Goal: Complete application form

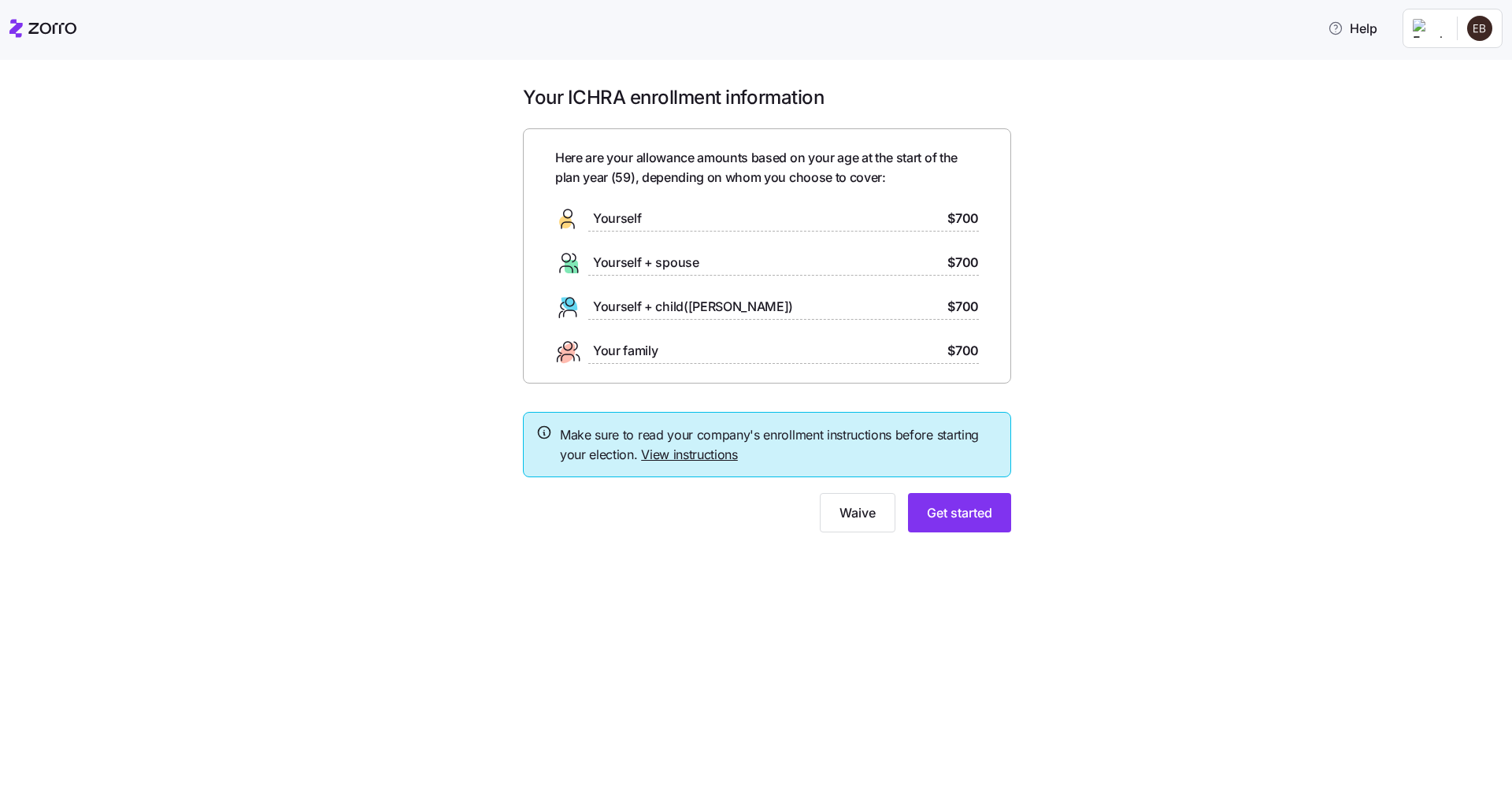
click at [602, 216] on span "Yourself" at bounding box center [617, 218] width 48 height 19
click at [948, 515] on span "Get started" at bounding box center [959, 512] width 65 height 19
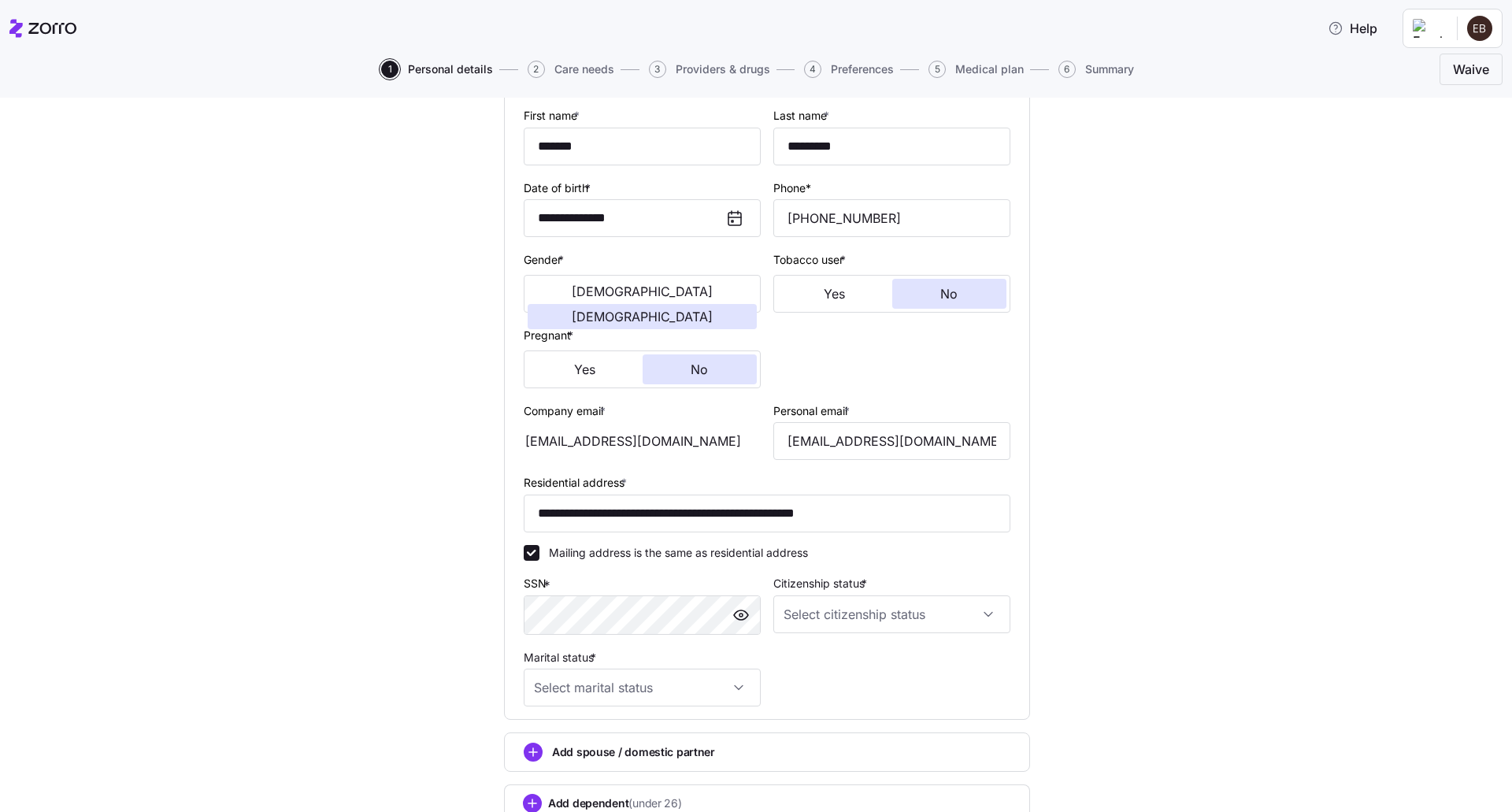
scroll to position [236, 0]
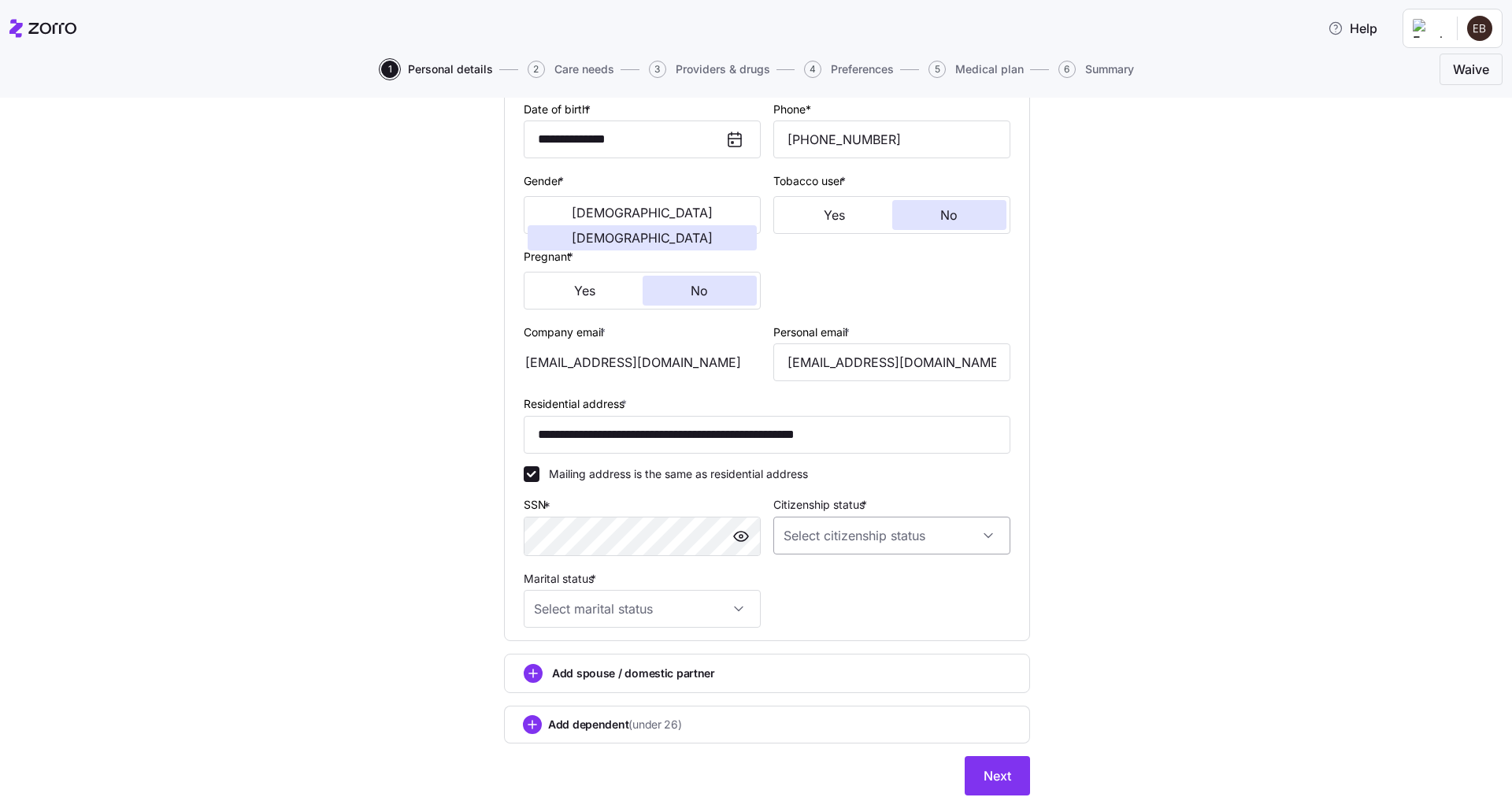
click at [981, 535] on input "Citizenship status *" at bounding box center [891, 536] width 237 height 38
click at [910, 586] on div "[DEMOGRAPHIC_DATA] citizen" at bounding box center [886, 583] width 225 height 33
type input "[DEMOGRAPHIC_DATA] citizen"
click at [738, 616] on input "Marital status *" at bounding box center [642, 609] width 237 height 38
click at [618, 657] on div "Single" at bounding box center [636, 657] width 225 height 33
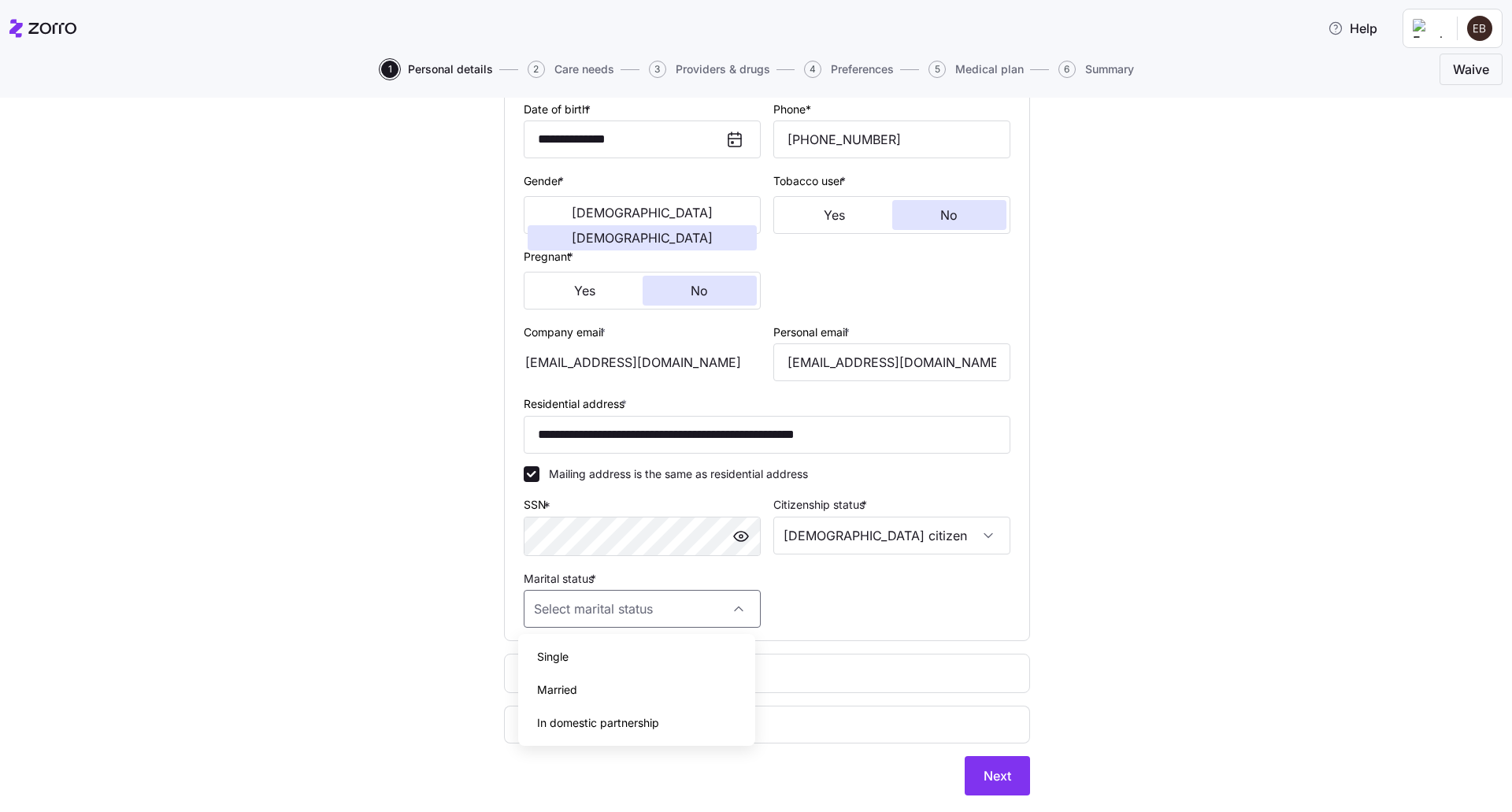
type input "Single"
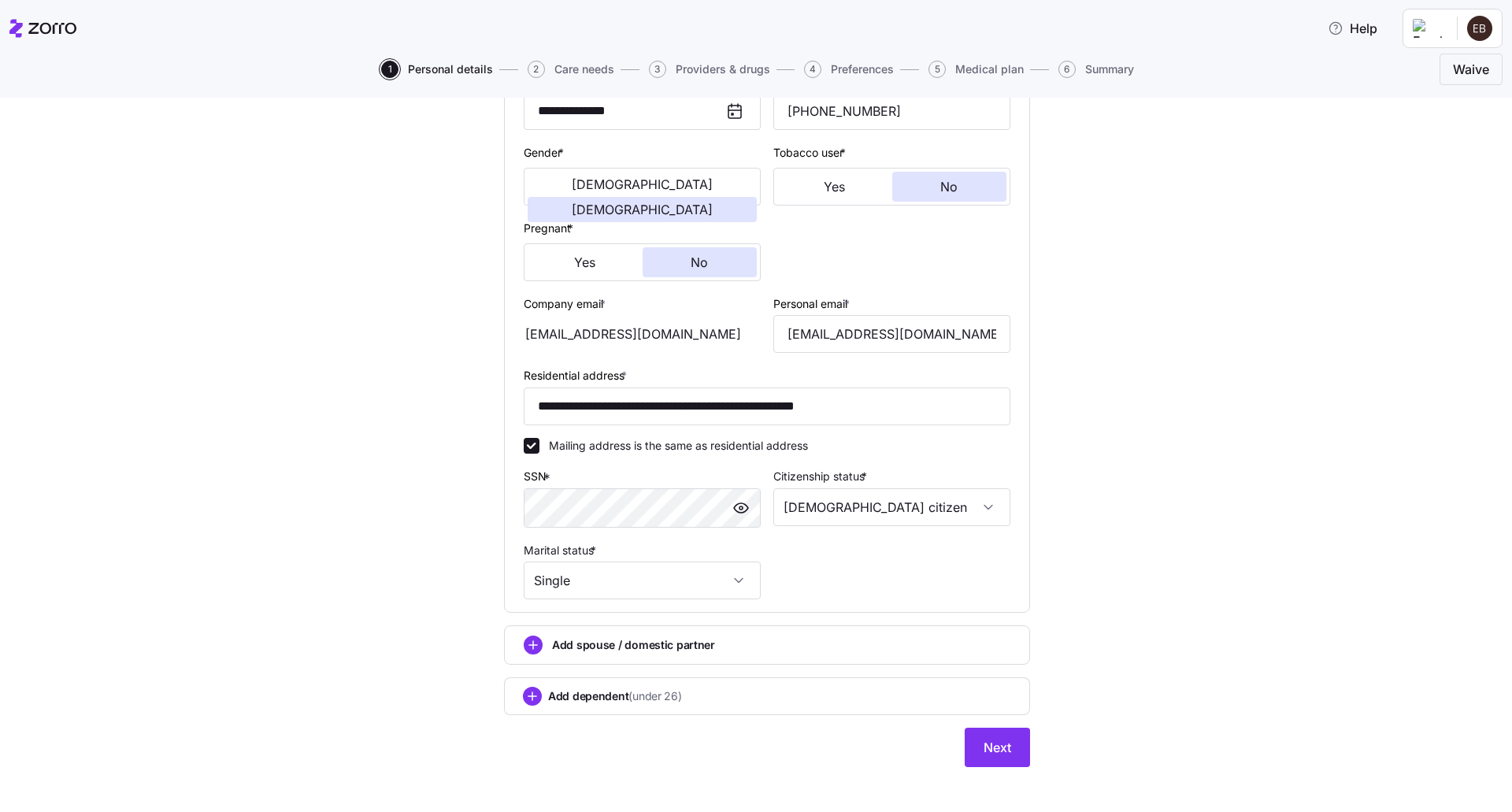
scroll to position [276, 0]
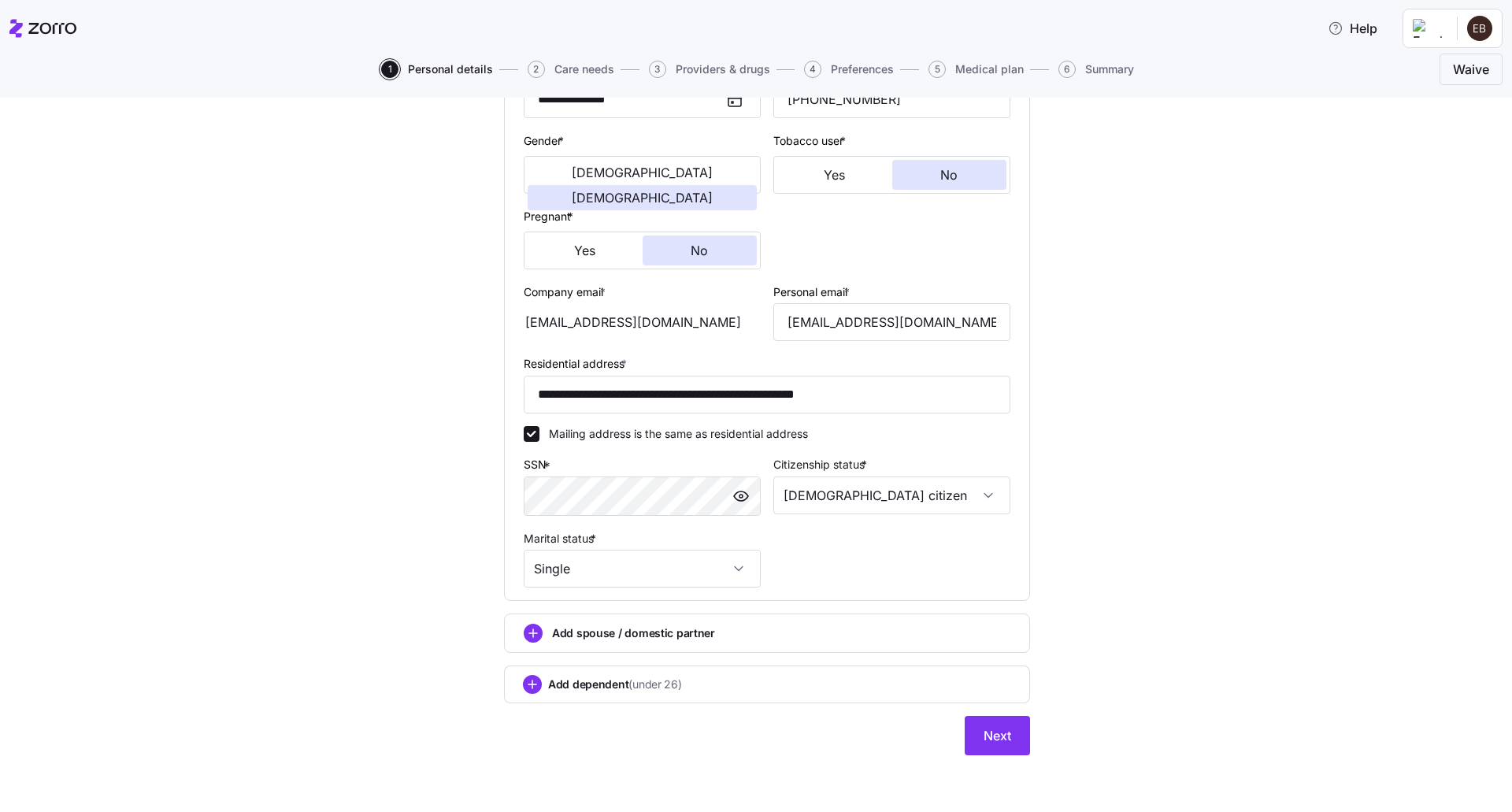
click at [531, 685] on icon "add icon" at bounding box center [532, 685] width 8 height 0
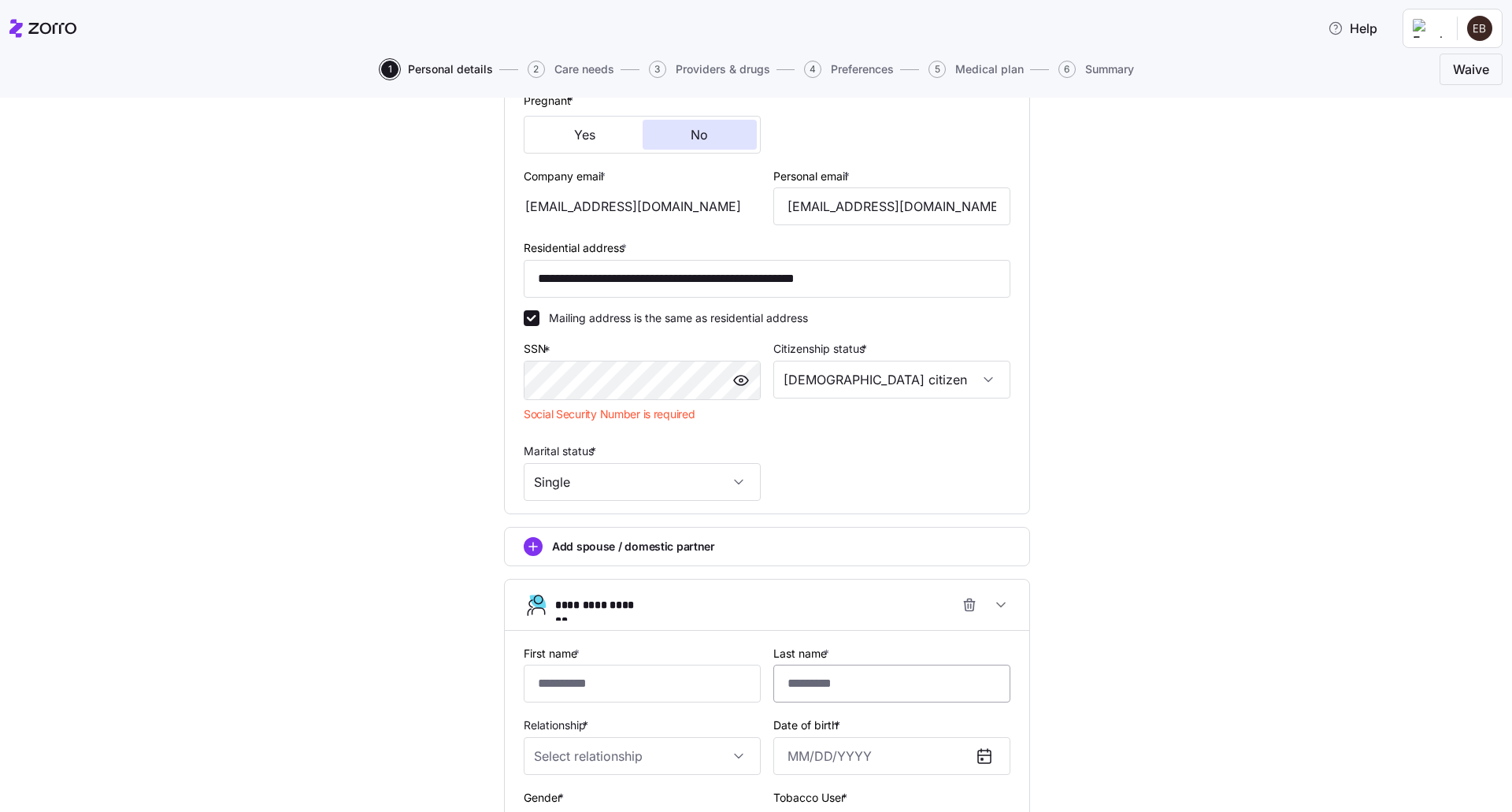
scroll to position [434, 0]
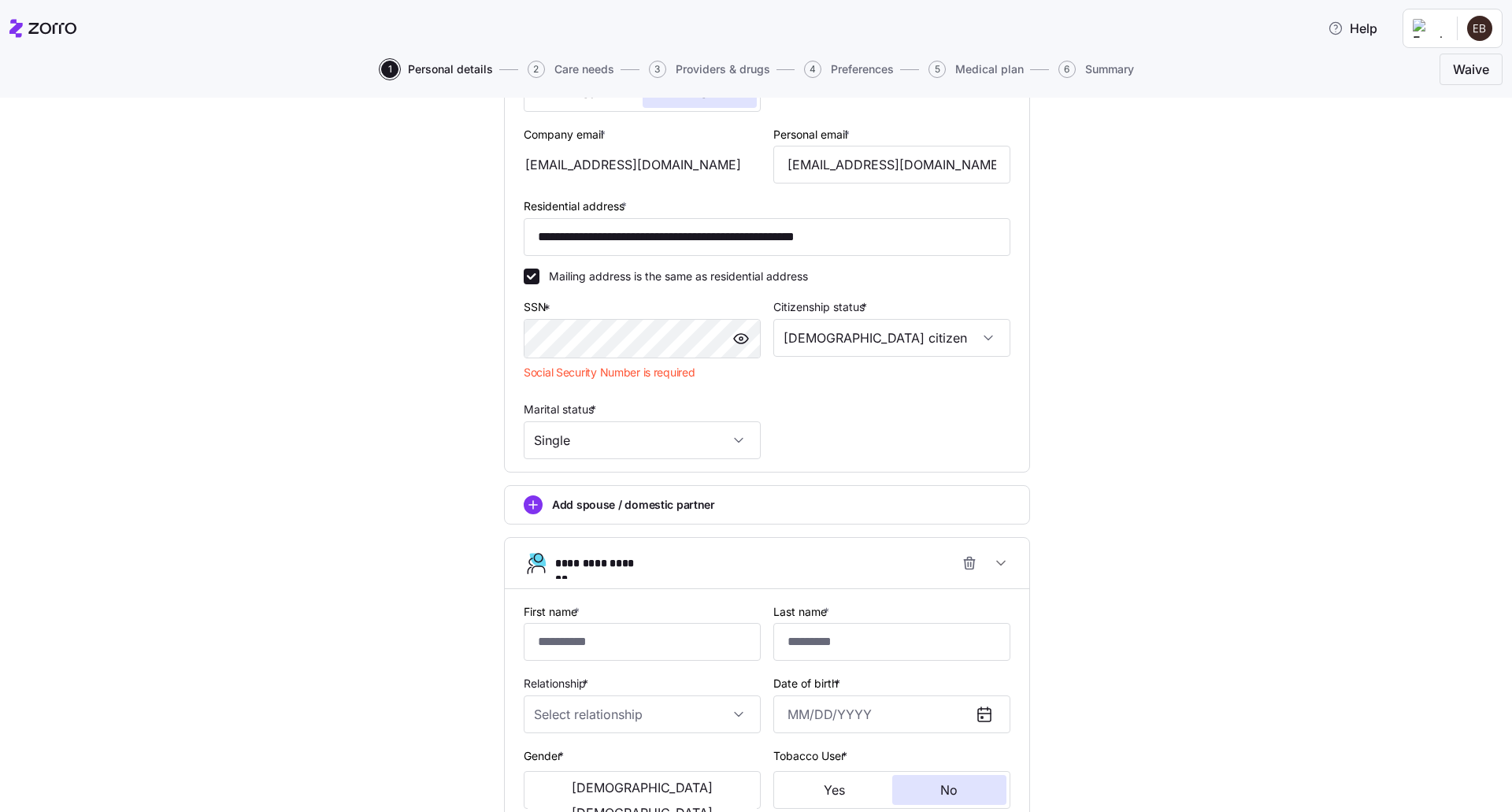
click at [529, 505] on icon "add icon" at bounding box center [533, 505] width 8 height 0
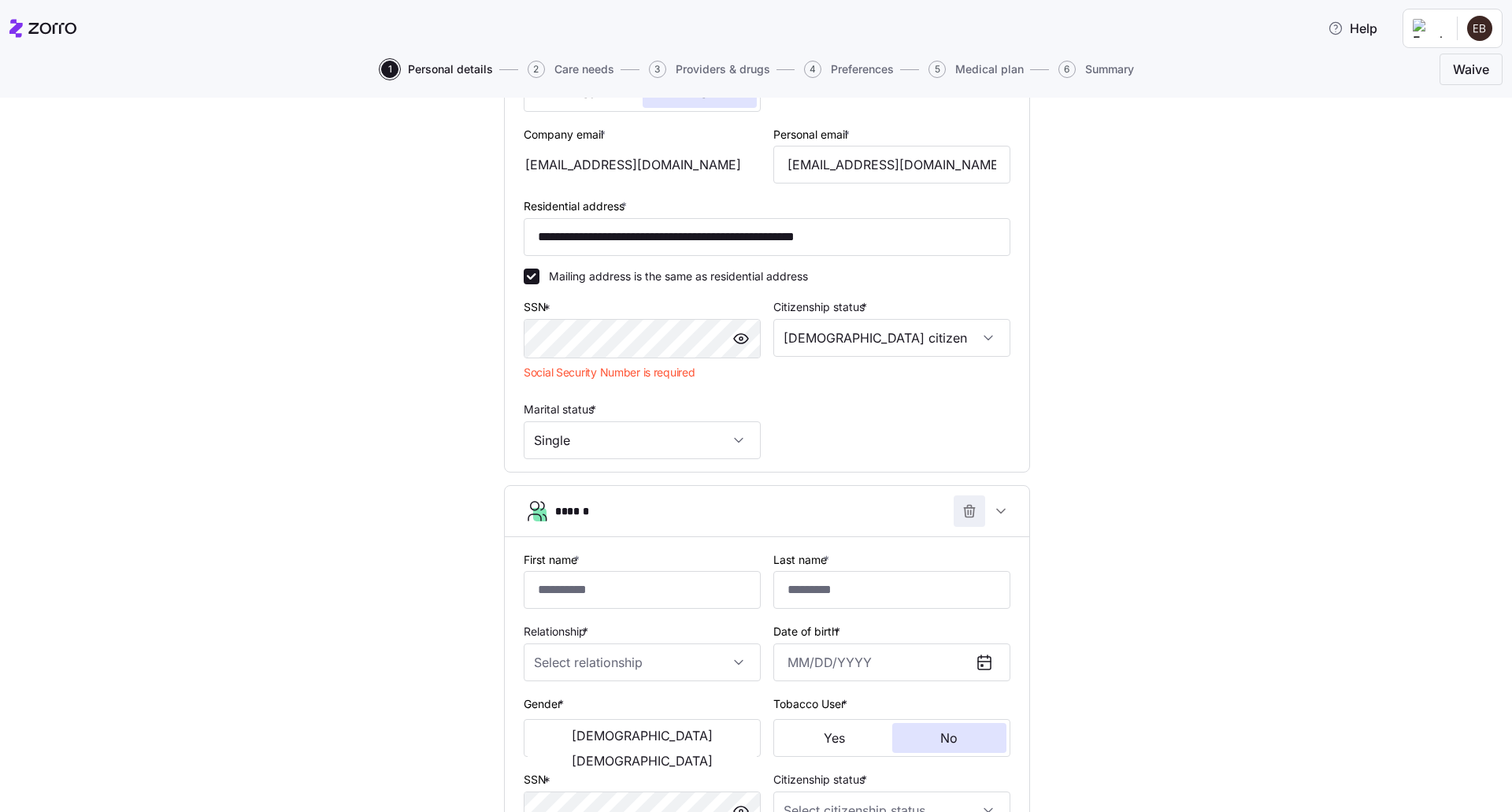
click at [961, 512] on icon "button" at bounding box center [969, 512] width 16 height 16
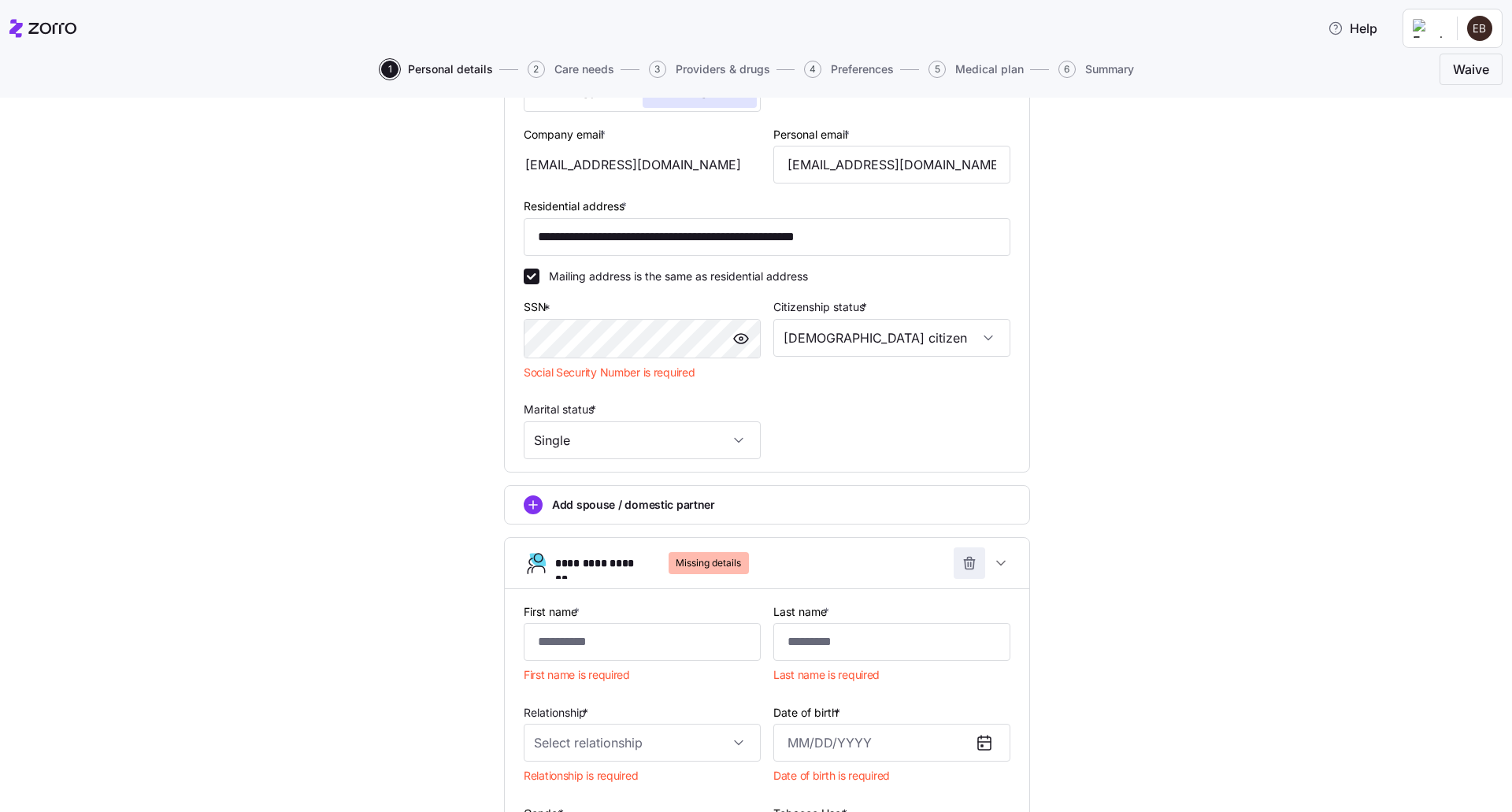
click at [967, 566] on icon "button" at bounding box center [969, 565] width 10 height 10
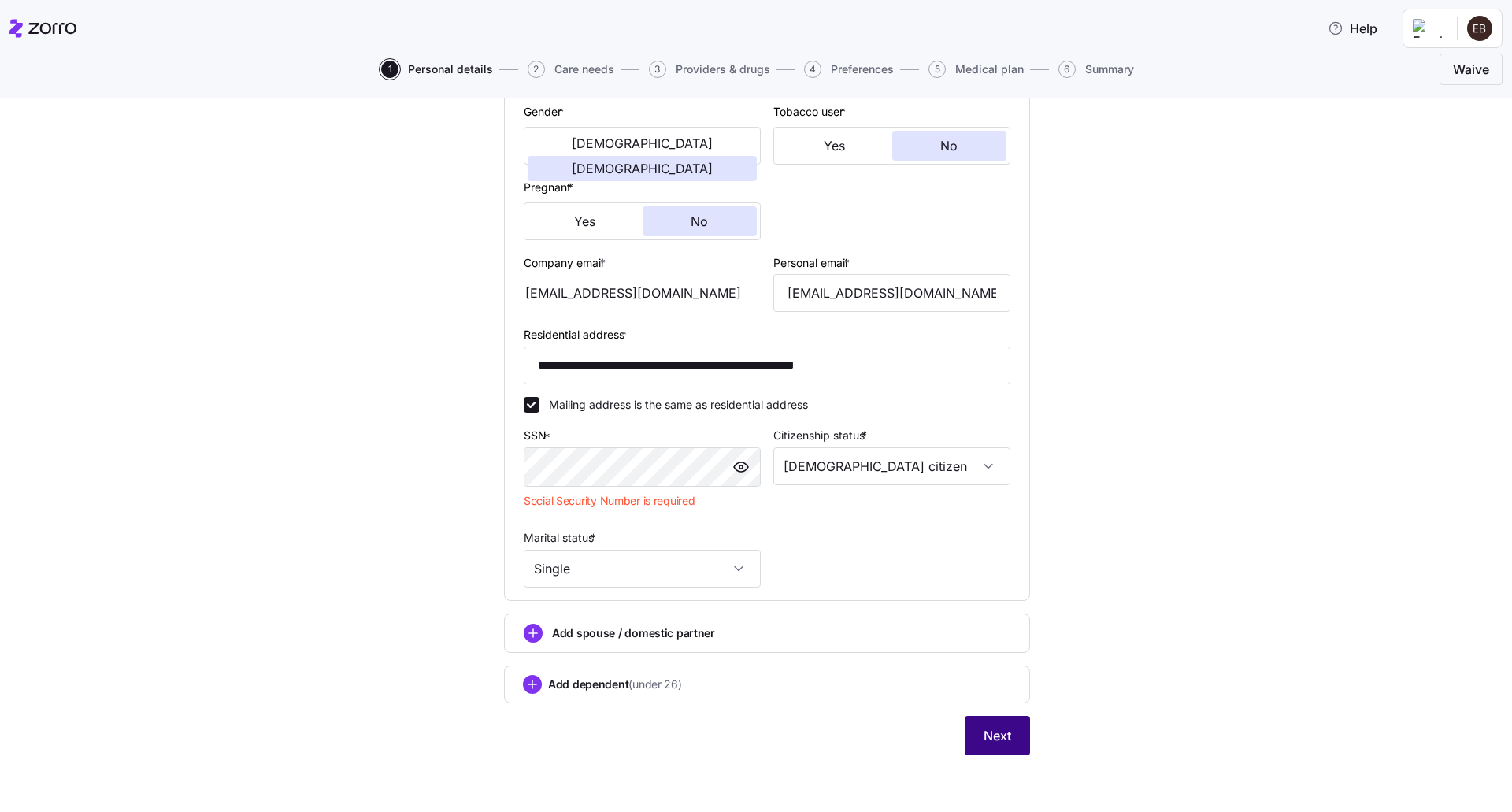
click at [989, 737] on span "Next" at bounding box center [998, 735] width 27 height 19
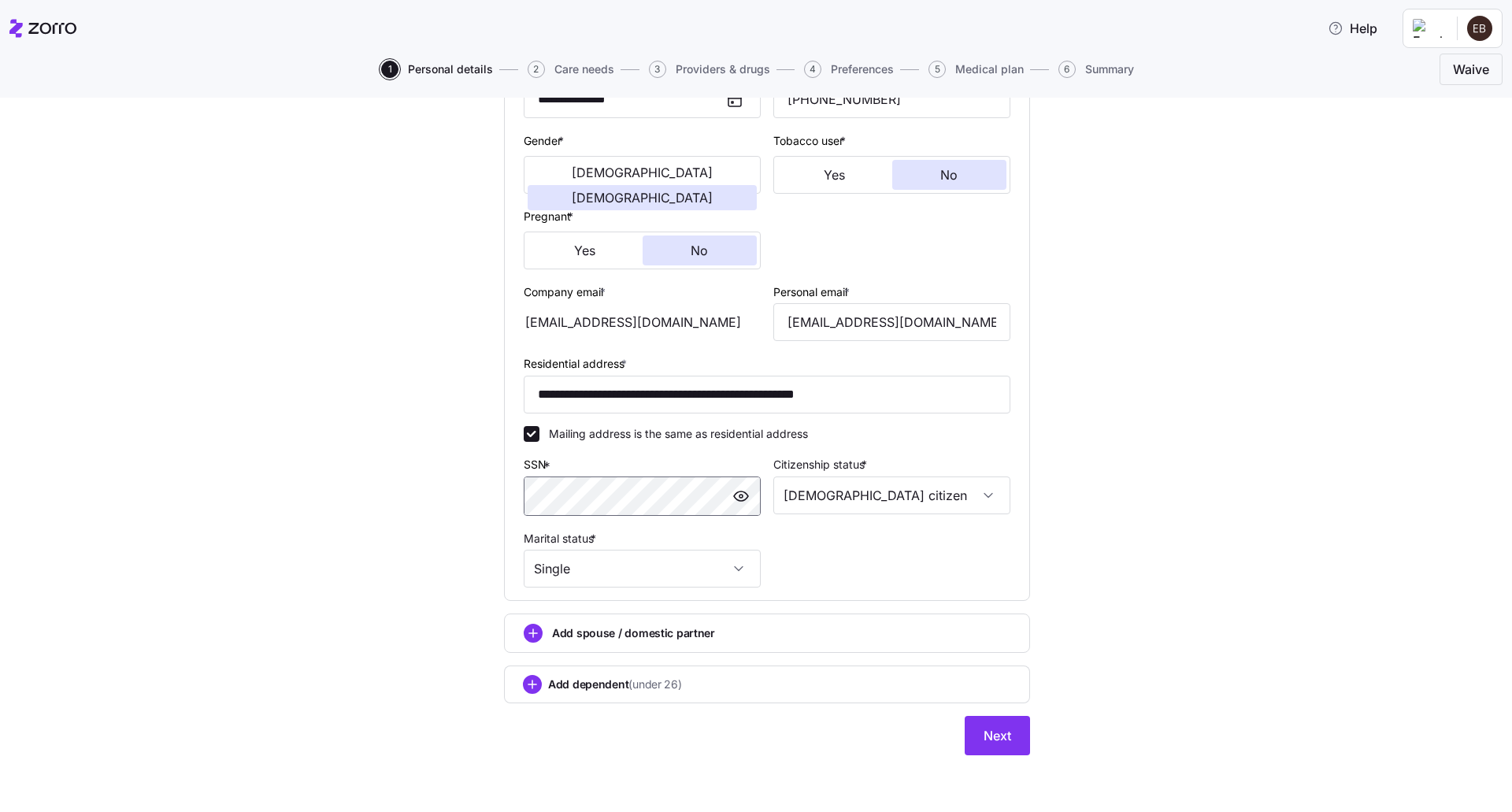
scroll to position [276, 0]
click at [994, 738] on span "Next" at bounding box center [998, 735] width 27 height 19
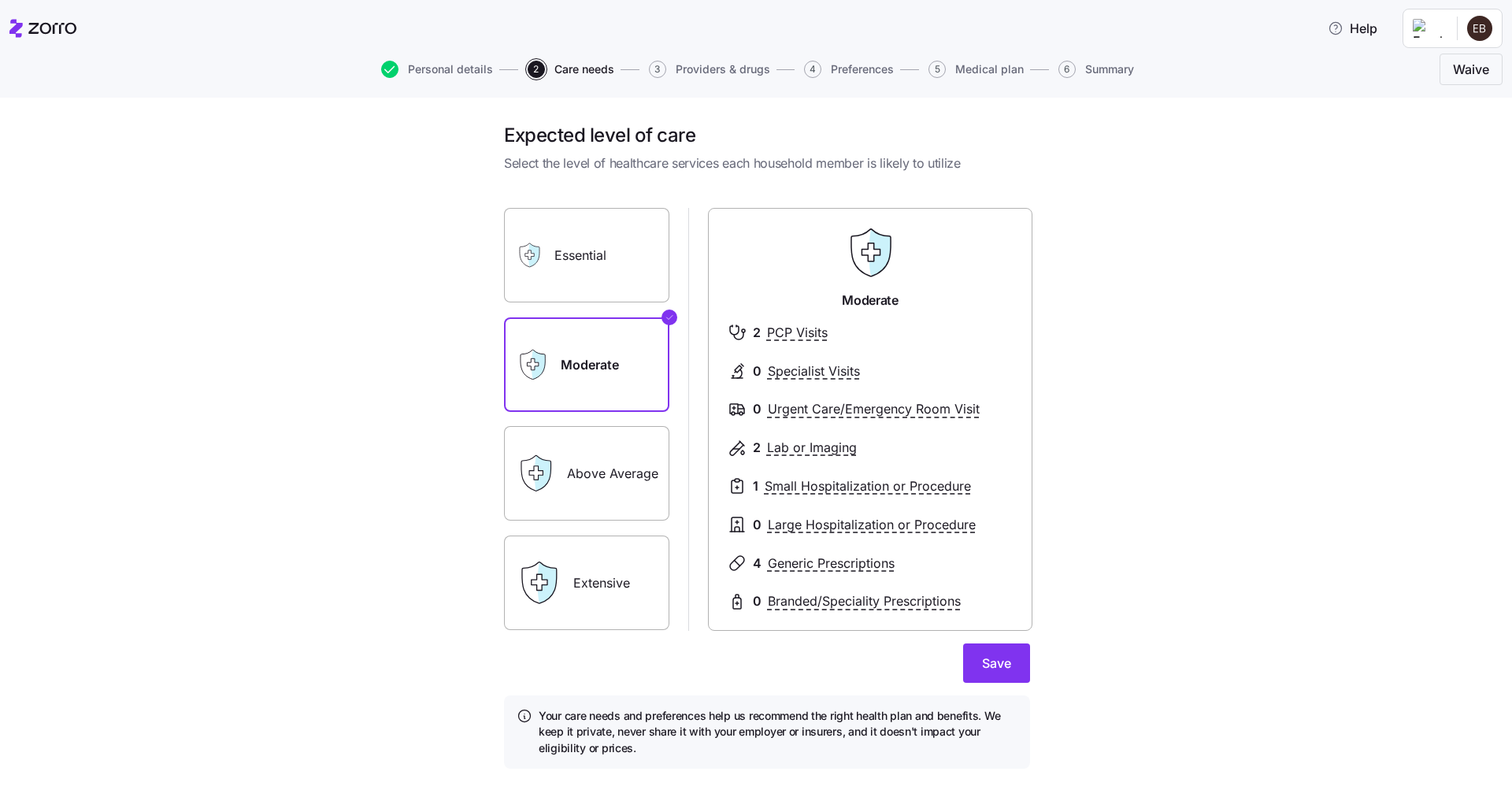
click at [570, 268] on label "Essential" at bounding box center [586, 255] width 165 height 94
click at [0, 0] on input "Essential" at bounding box center [0, 0] width 0 height 0
click at [556, 361] on label "Moderate" at bounding box center [586, 364] width 165 height 94
click at [0, 0] on input "Moderate" at bounding box center [0, 0] width 0 height 0
click at [563, 469] on label "Above Average" at bounding box center [586, 473] width 165 height 94
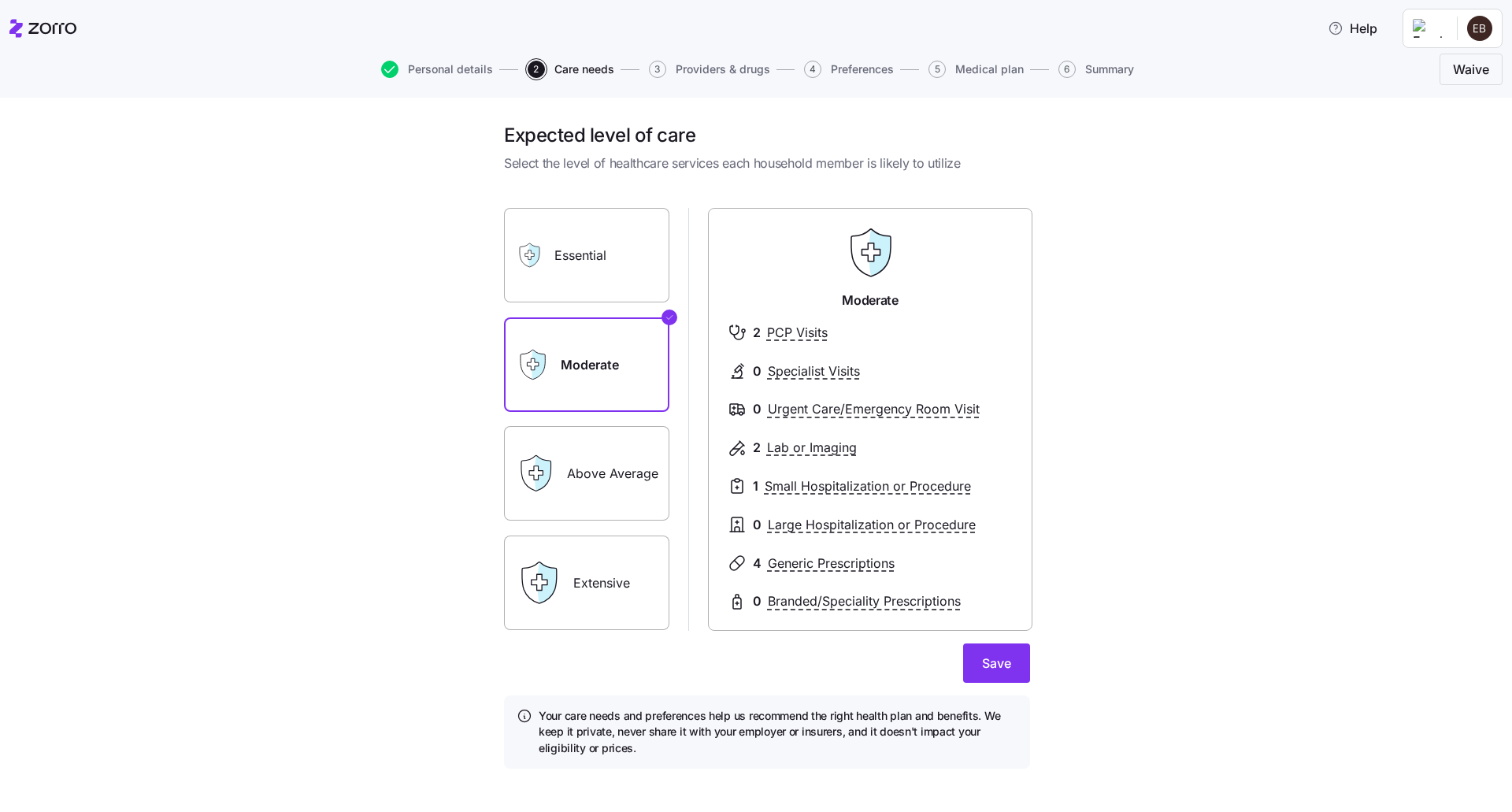
click at [0, 0] on input "Above Average" at bounding box center [0, 0] width 0 height 0
